Goal: Check status: Check status

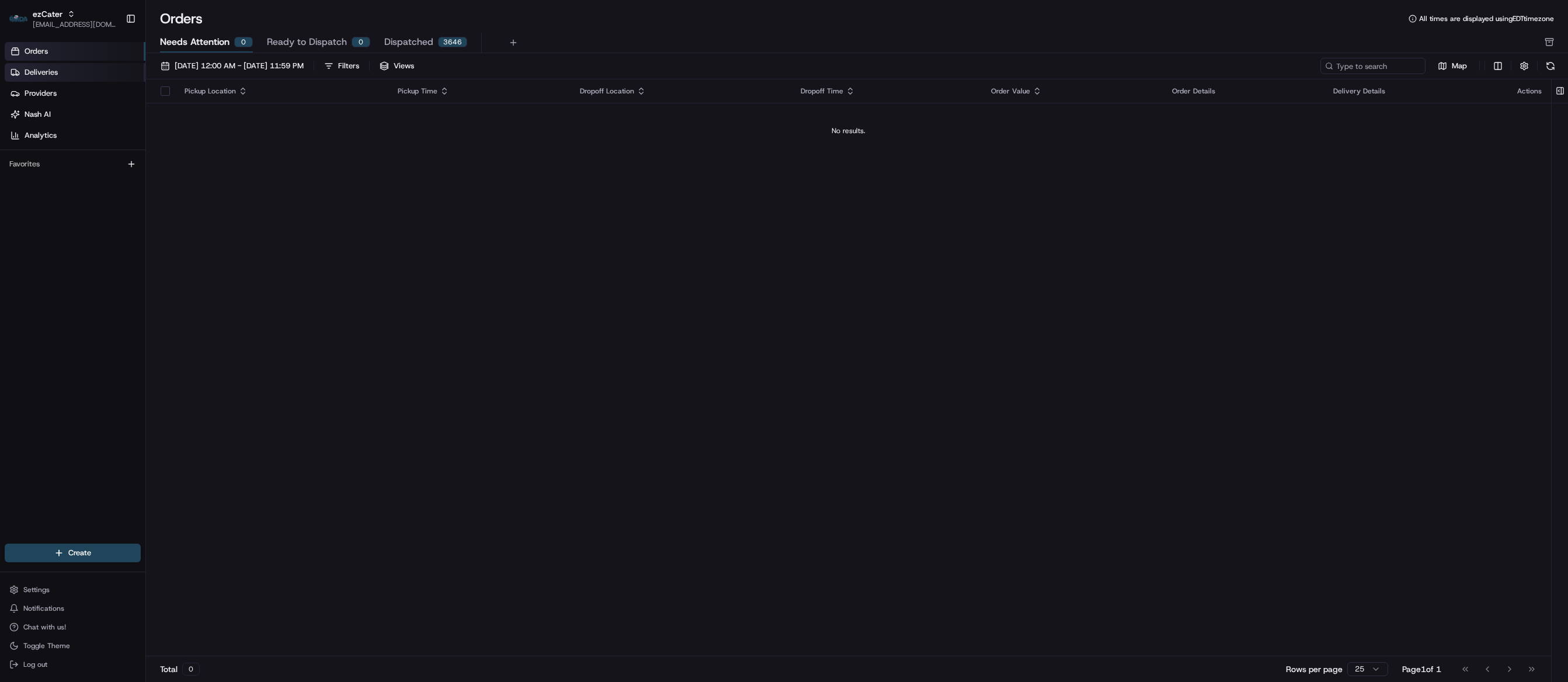
click at [46, 67] on span "Deliveries" at bounding box center [41, 72] width 33 height 10
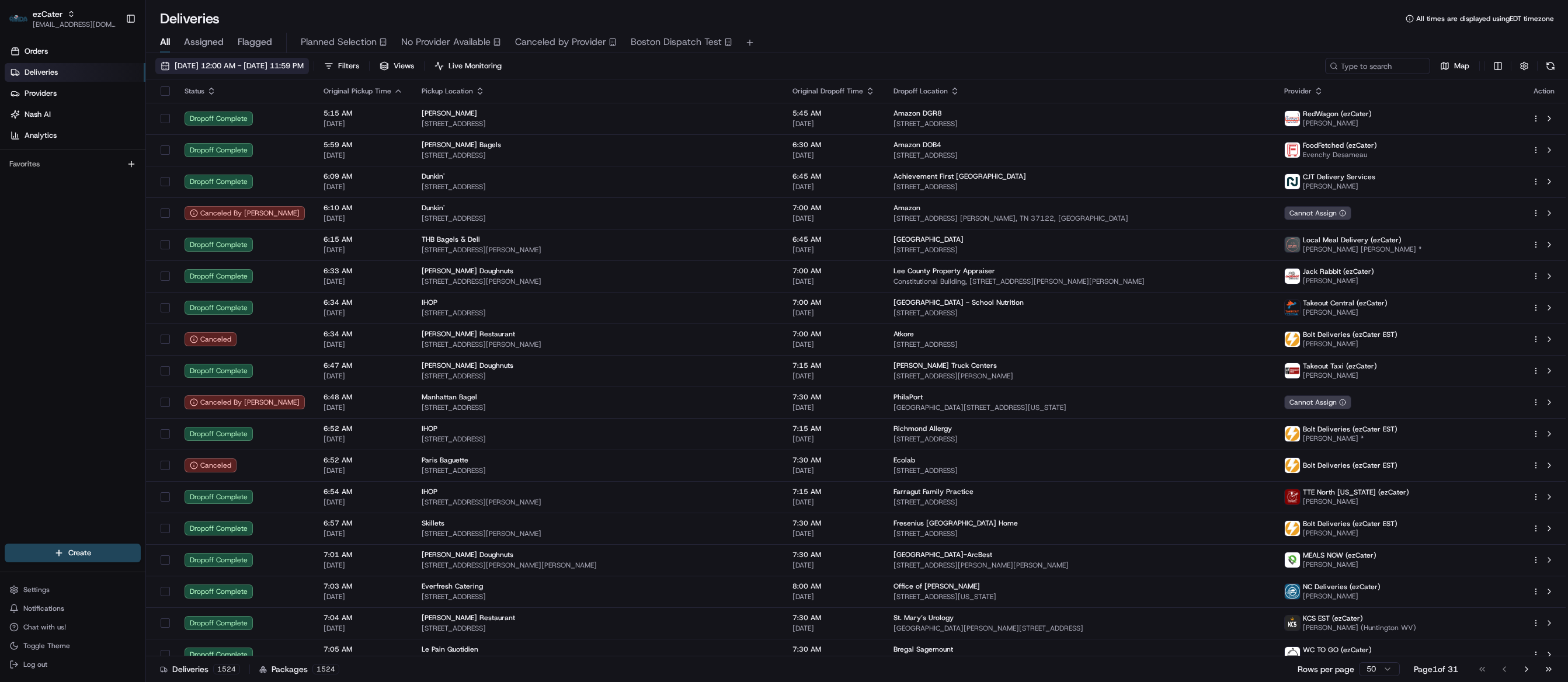
click at [247, 63] on span "08/20/2025 12:00 AM - 08/20/2025 11:59 PM" at bounding box center [239, 66] width 129 height 10
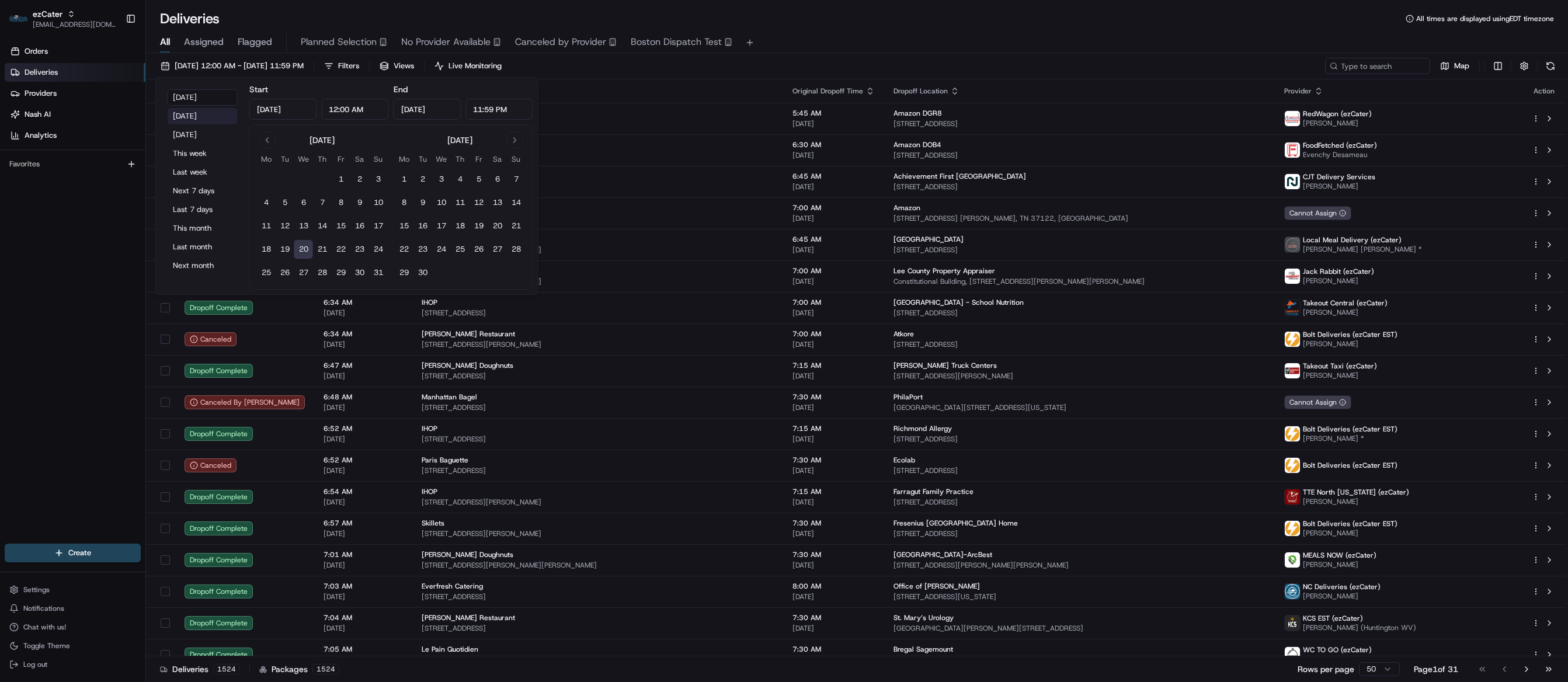
click at [205, 115] on button "Yesterday" at bounding box center [202, 116] width 70 height 16
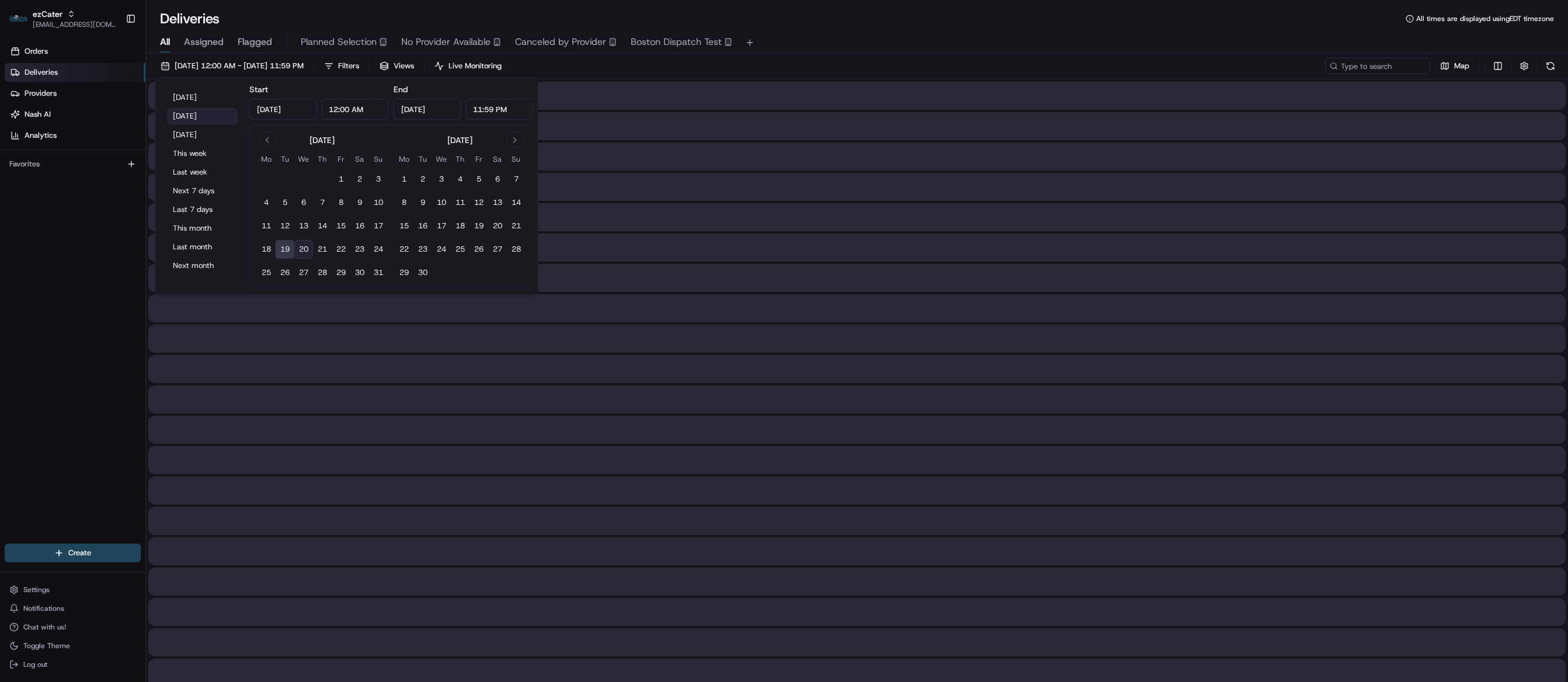
type input "Aug 19, 2025"
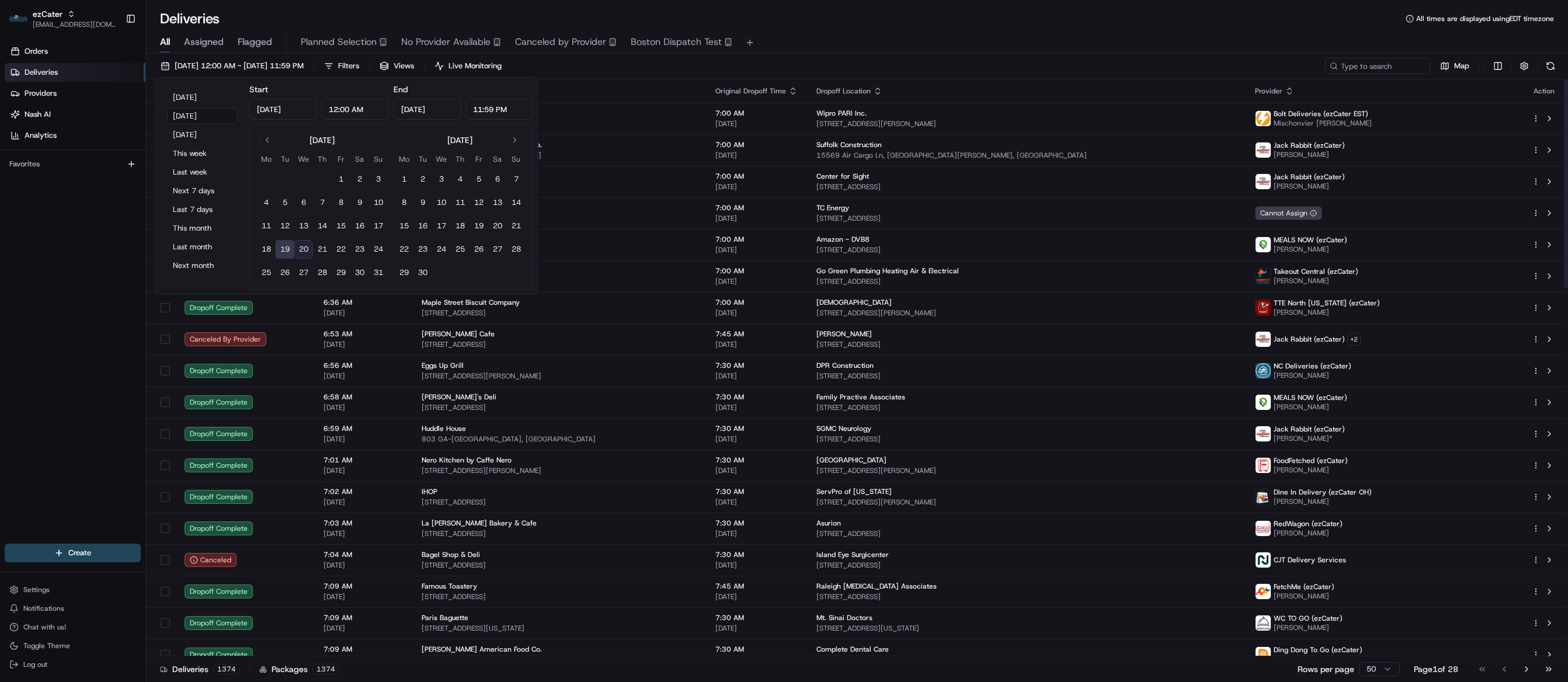
click at [959, 26] on div "Deliveries All times are displayed using EDT timezone" at bounding box center [857, 18] width 1423 height 18
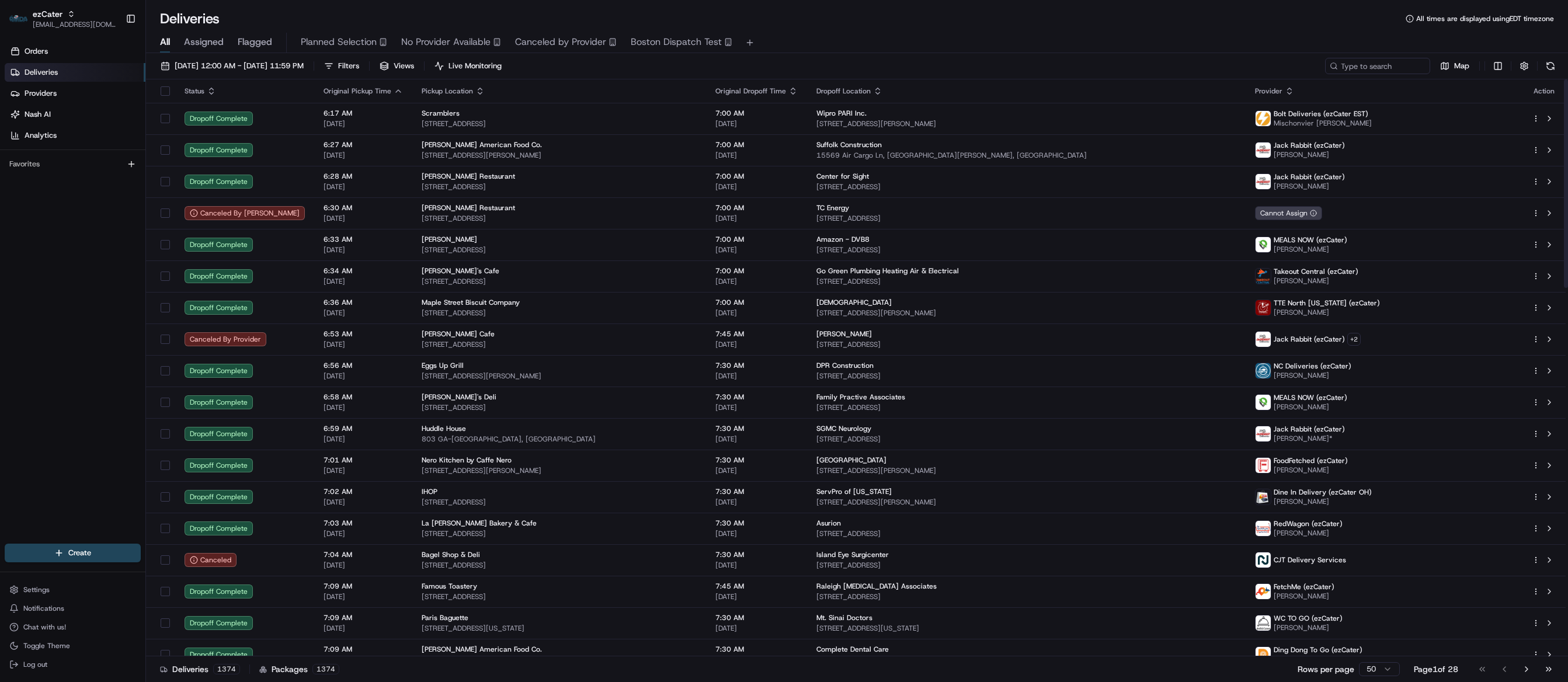
click at [676, 666] on div "Deliveries 1374 Packages 1374 Rows per page 50 Page 1 of 28 Go to first page Go…" at bounding box center [857, 668] width 1423 height 26
click at [1360, 67] on input at bounding box center [1360, 66] width 140 height 16
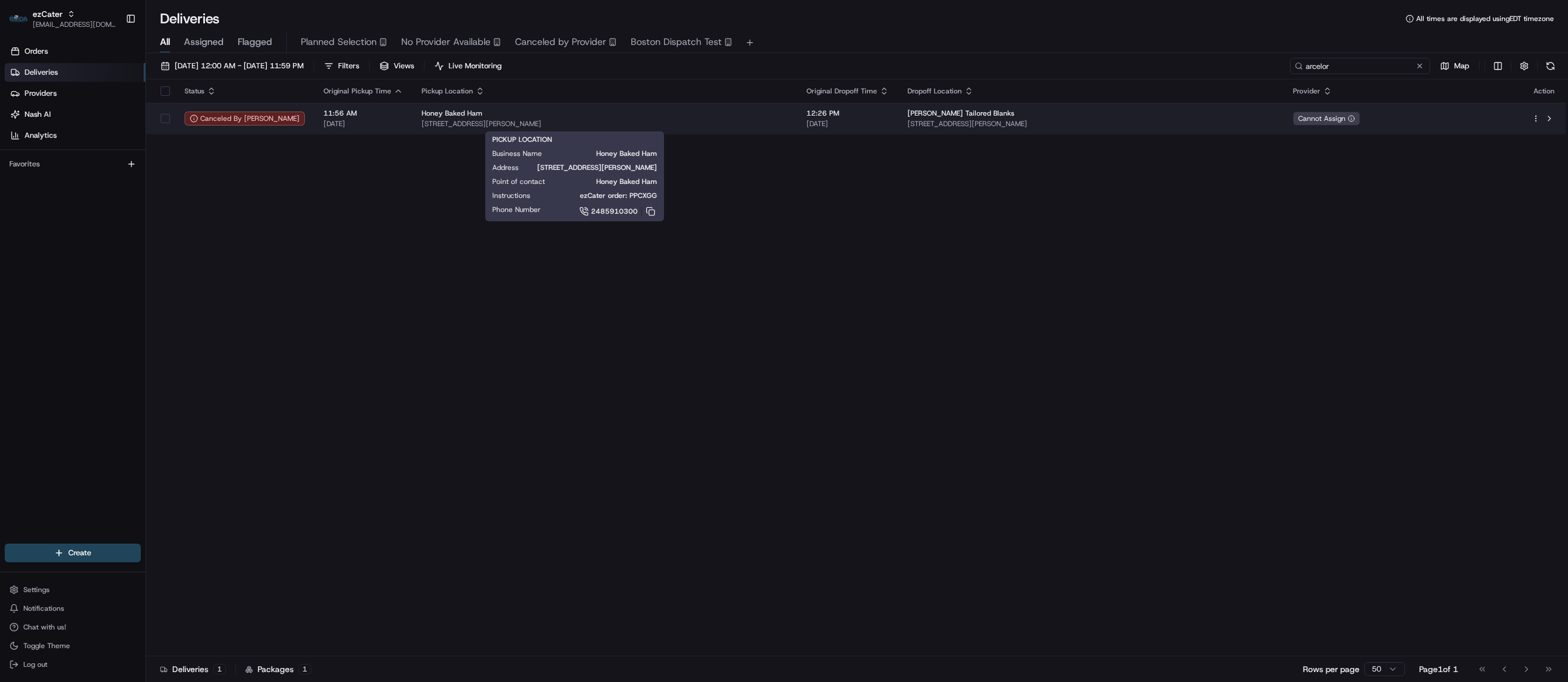
type input "arcelor"
click at [788, 119] on span "22304 Woodward Ave, Ferndale, MI 48220, USA" at bounding box center [605, 124] width 366 height 10
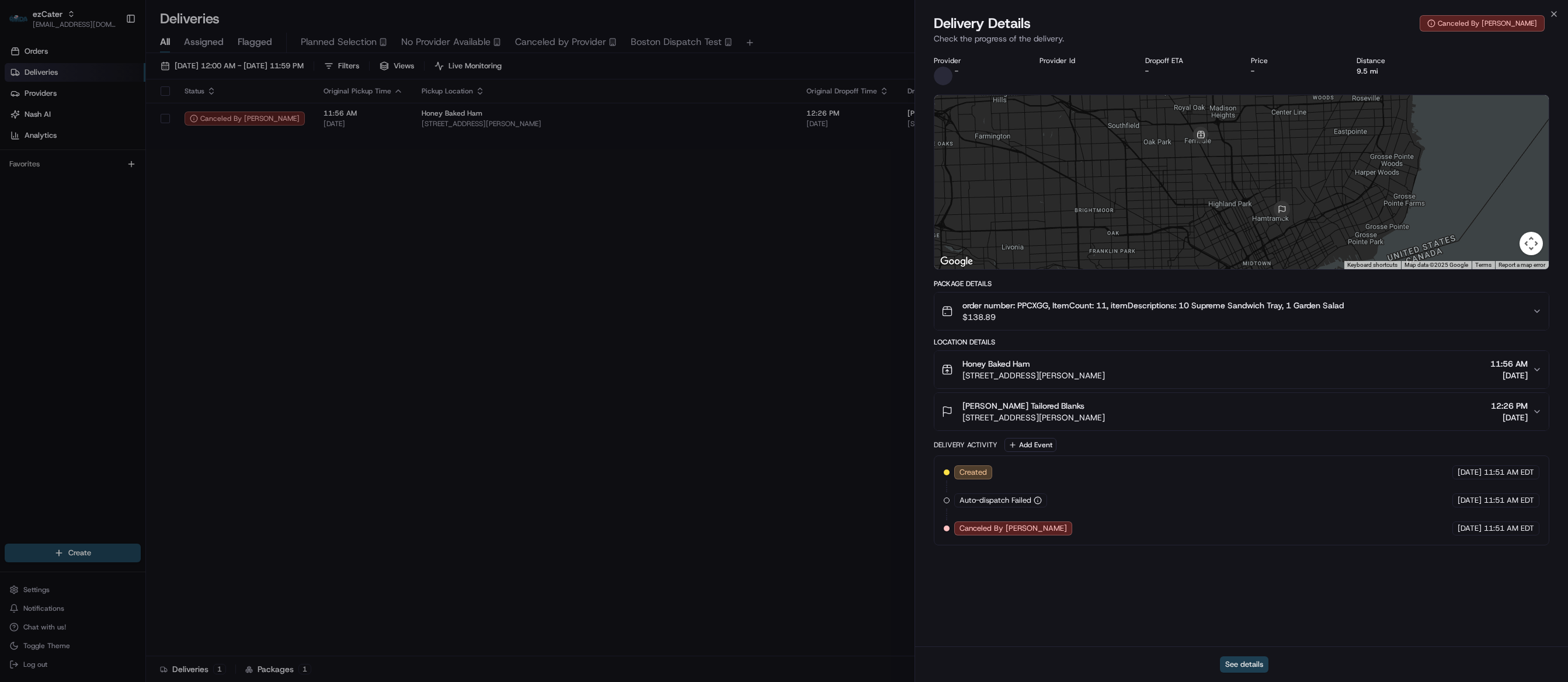
click at [1241, 664] on button "See details" at bounding box center [1244, 664] width 48 height 16
click at [1244, 659] on button "See details" at bounding box center [1244, 664] width 48 height 16
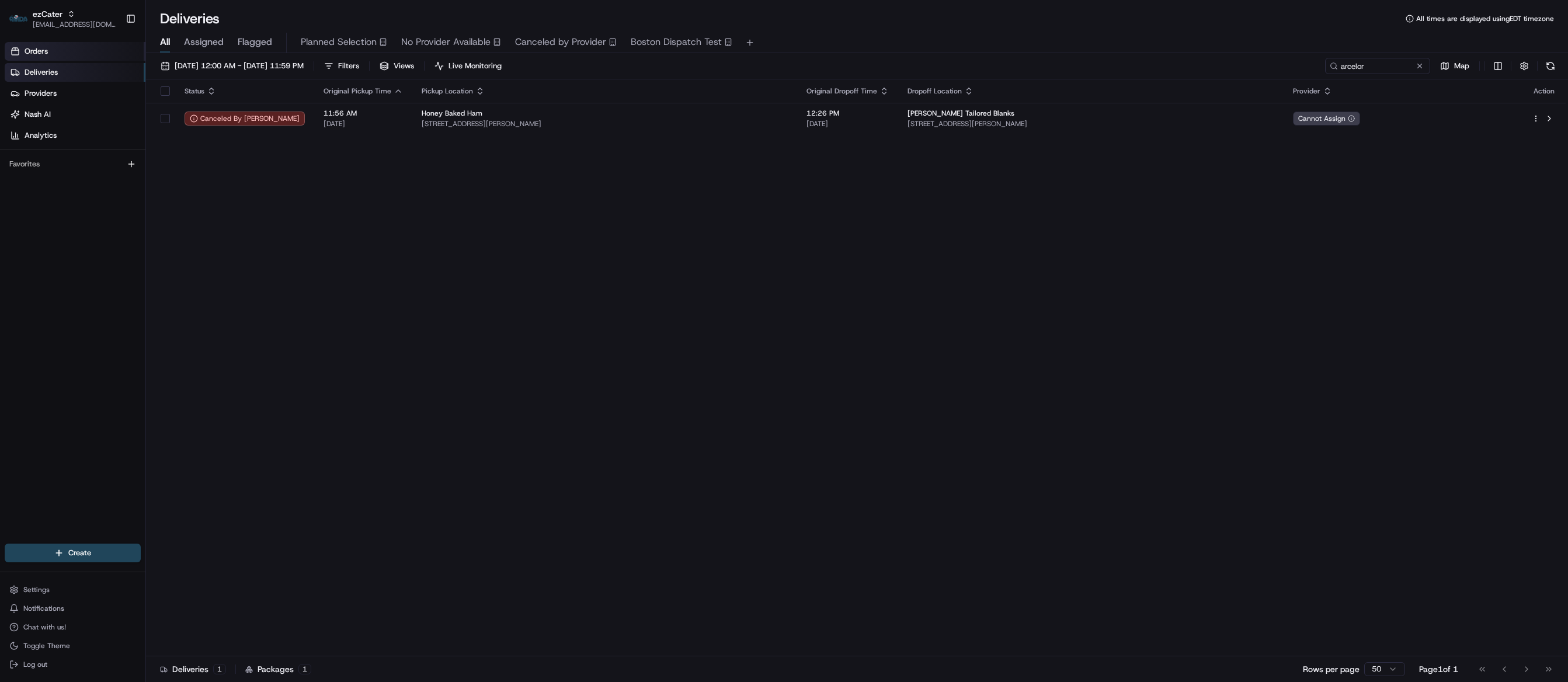
click at [62, 50] on link "Orders" at bounding box center [75, 51] width 141 height 18
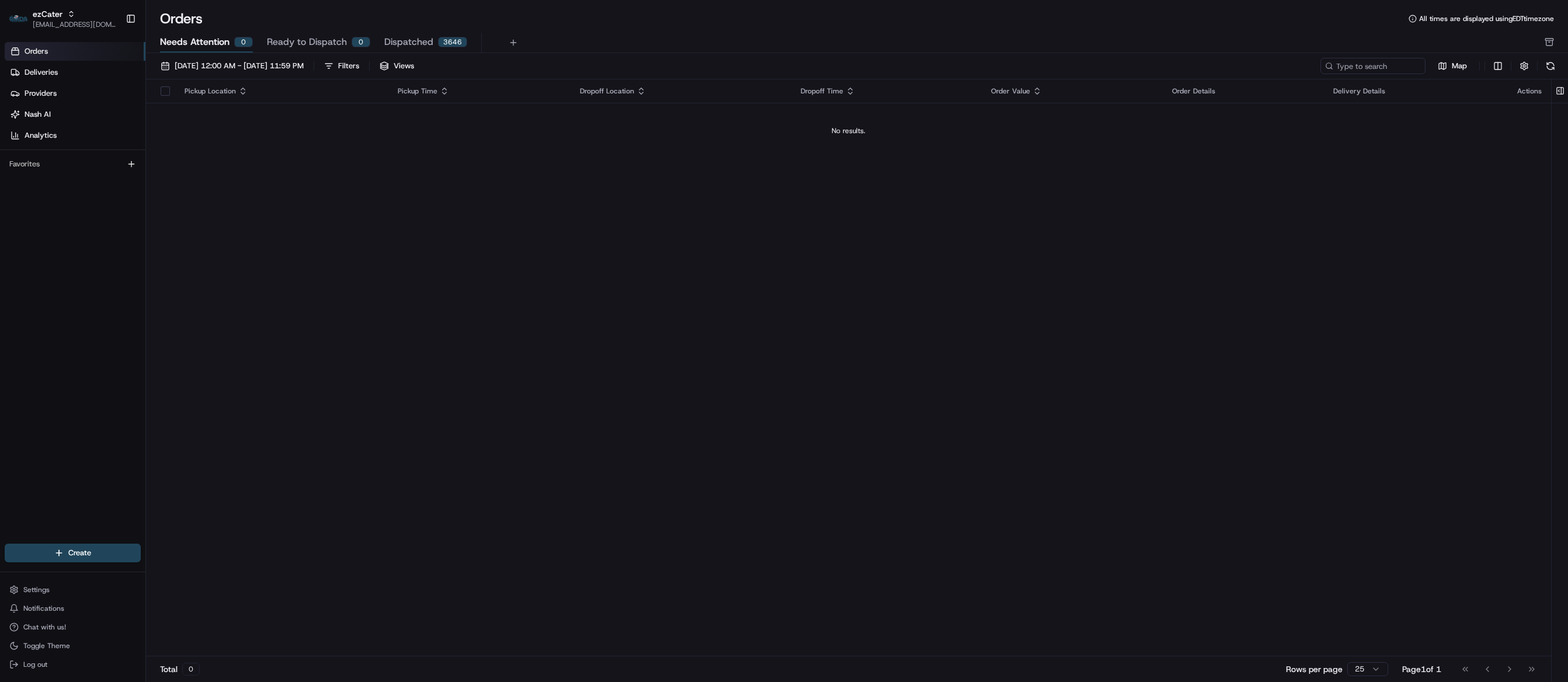
click at [200, 42] on span "Needs Attention" at bounding box center [195, 42] width 70 height 14
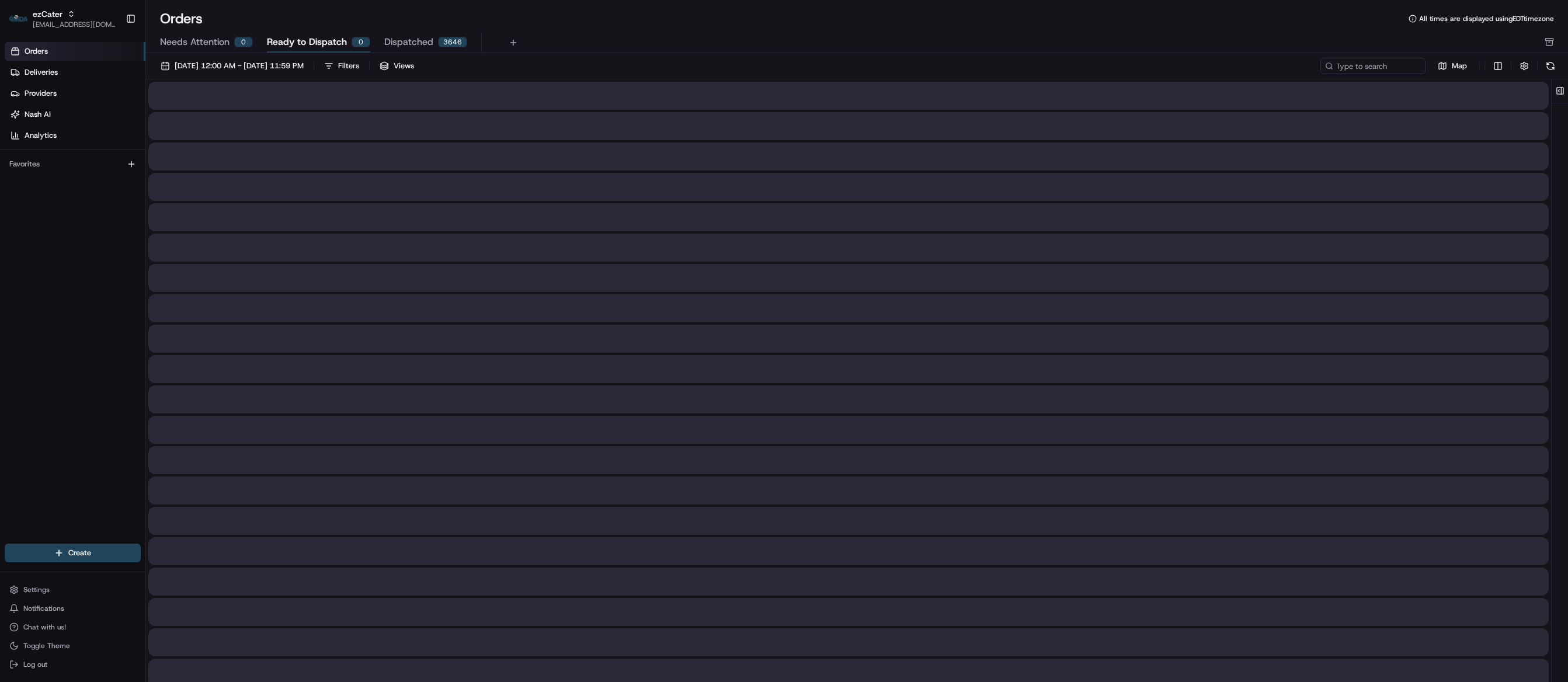
click at [284, 42] on span "Ready to Dispatch" at bounding box center [307, 42] width 80 height 14
click at [195, 42] on span "Needs Attention" at bounding box center [195, 42] width 70 height 14
click at [262, 53] on div "08/20/2025 12:00 AM - 08/27/2025 11:59 PM Filters Views Map" at bounding box center [857, 465] width 1423 height 823
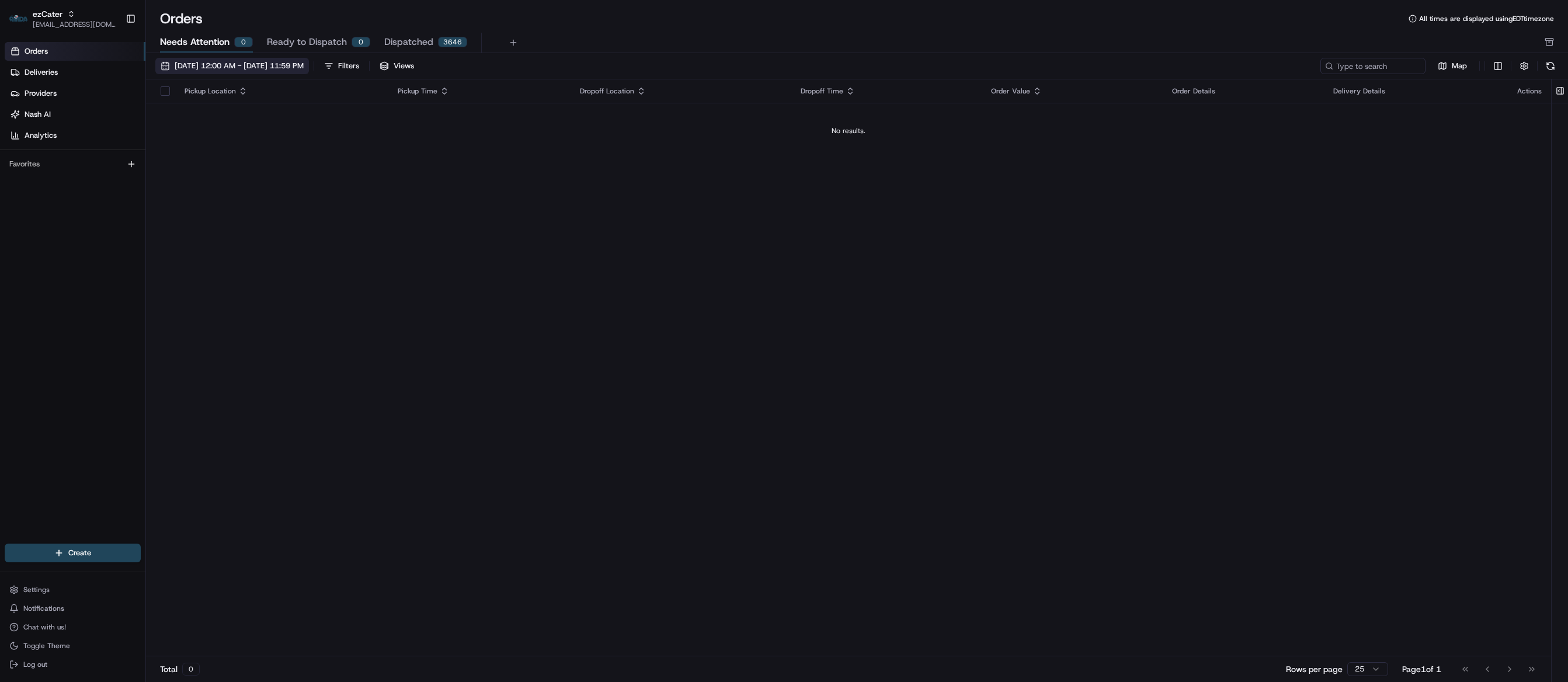
click at [262, 67] on span "08/20/2025 12:00 AM - 08/27/2025 11:59 PM" at bounding box center [239, 66] width 129 height 10
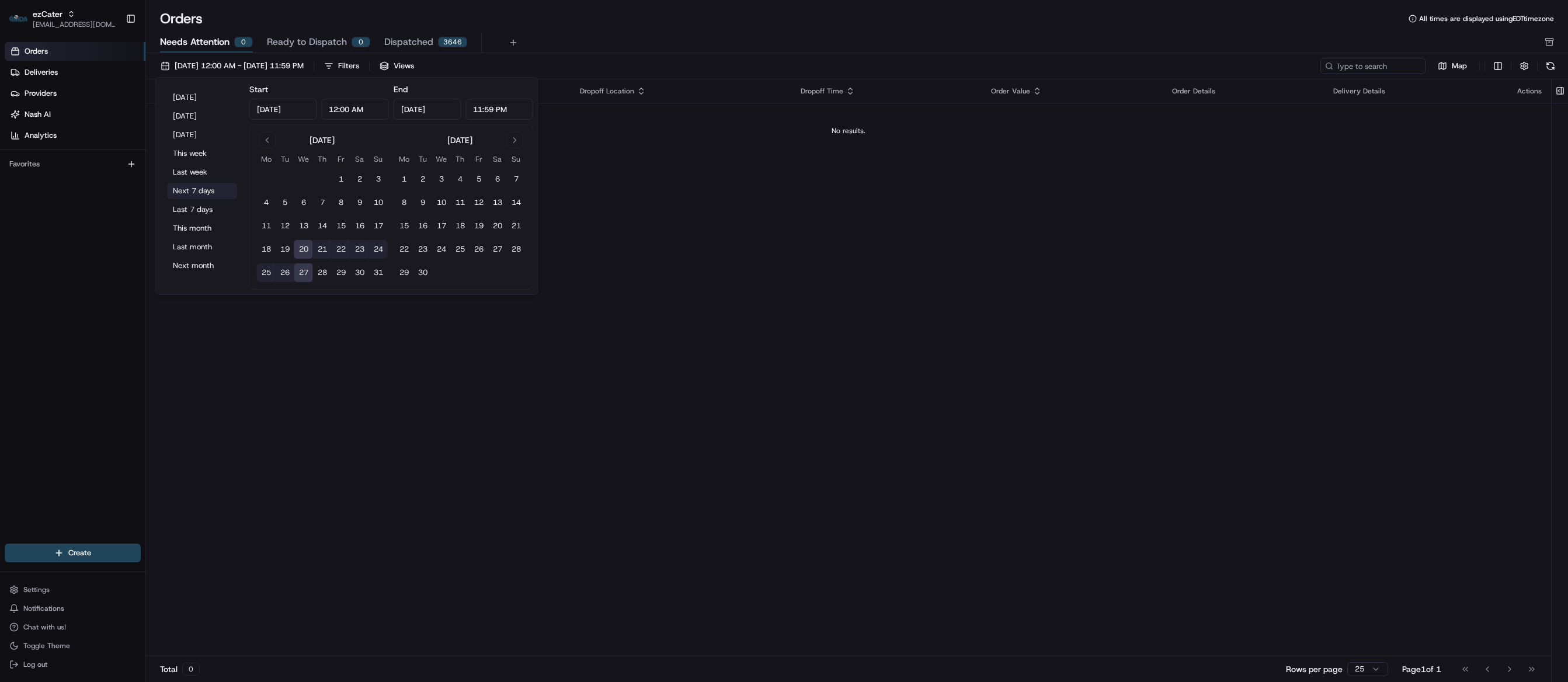
click at [193, 188] on button "Next 7 days" at bounding box center [202, 191] width 70 height 16
click at [817, 292] on div "Pickup Location Pickup Time Dropoff Location Dropoff Time Order Value Order Det…" at bounding box center [849, 367] width 1405 height 577
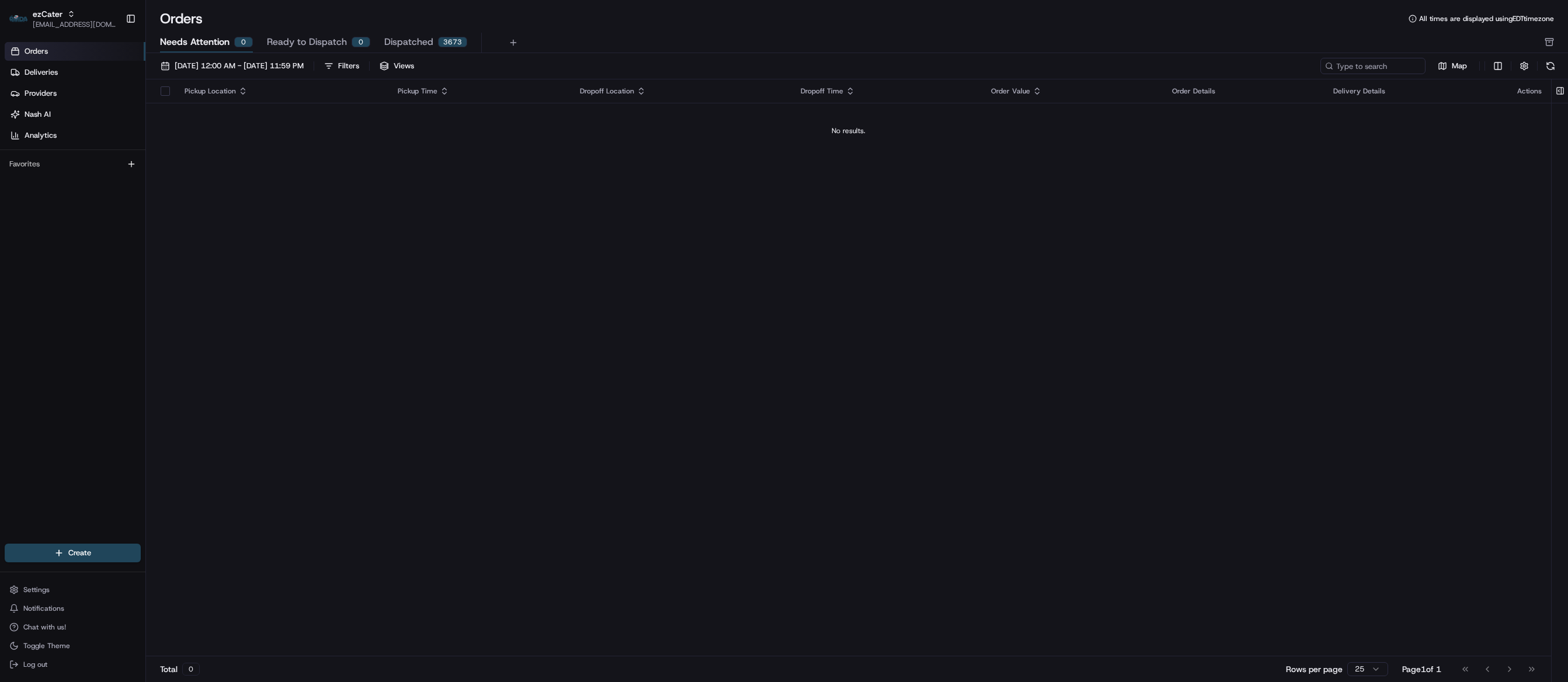
drag, startPoint x: 36, startPoint y: 285, endPoint x: 51, endPoint y: 253, distance: 35.3
click at [38, 285] on div "Orders Deliveries Providers Nash AI Analytics Favorites" at bounding box center [72, 294] width 145 height 513
